Goal: Find specific page/section: Find specific page/section

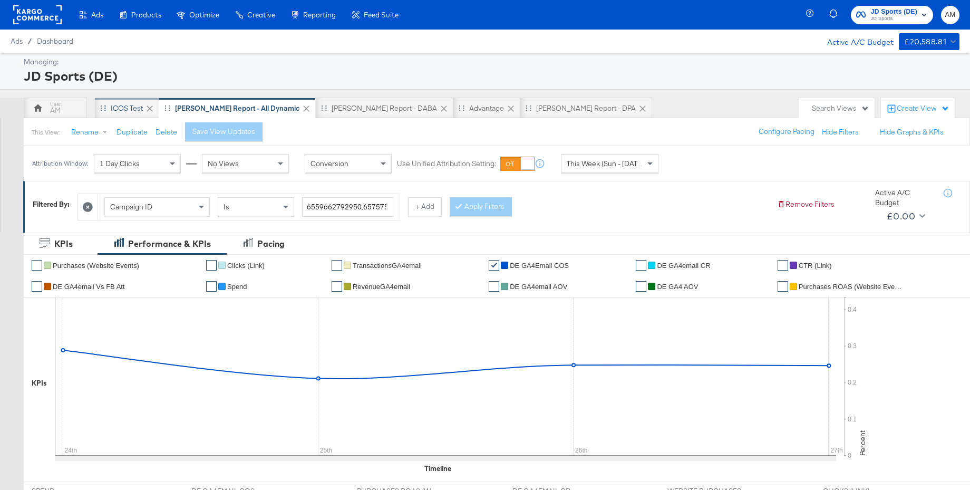
click at [126, 107] on div "iCOS Test" at bounding box center [127, 108] width 32 height 10
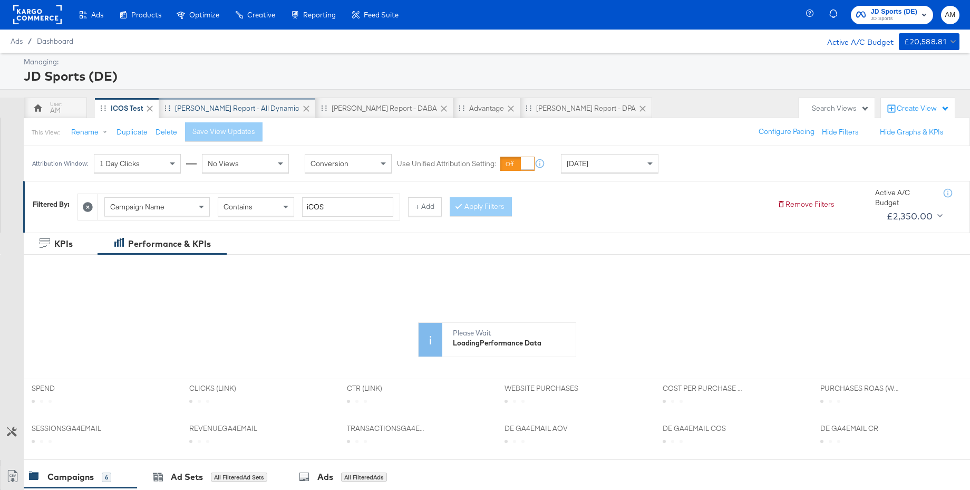
click at [219, 106] on div "[PERSON_NAME] Report - All Dynamic" at bounding box center [237, 108] width 124 height 10
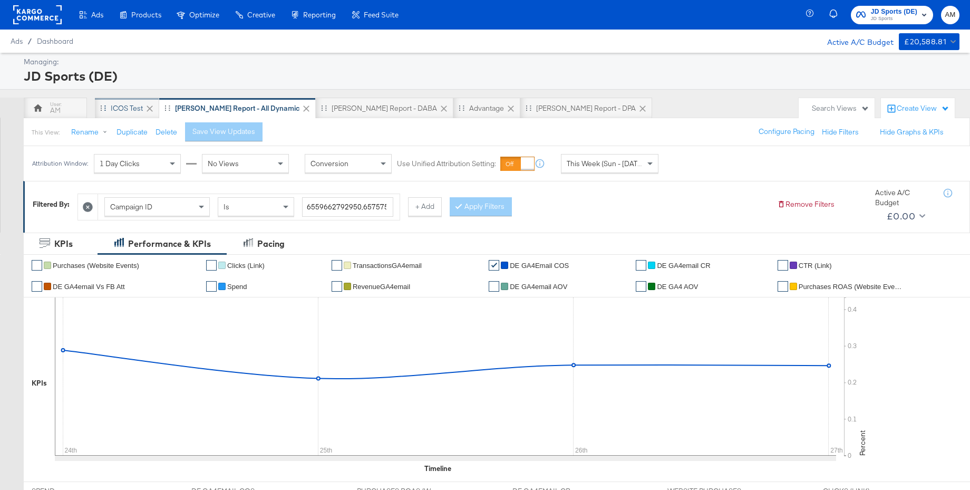
click at [118, 105] on div "iCOS Test" at bounding box center [127, 108] width 32 height 10
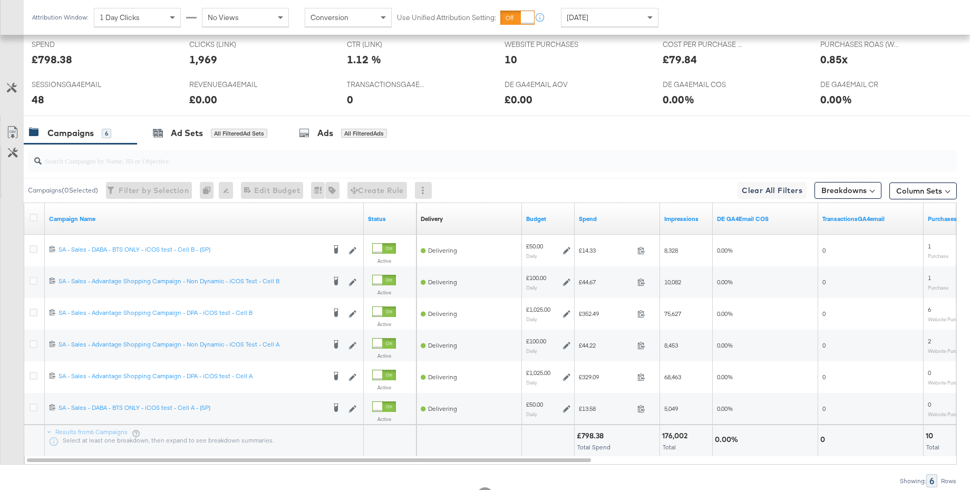
scroll to position [490, 0]
